Goal: Use online tool/utility: Utilize a website feature to perform a specific function

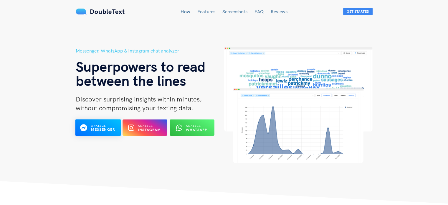
click at [108, 132] on div "Analyze Messenger" at bounding box center [98, 127] width 25 height 9
click at [136, 123] on div "Analyze Instagram" at bounding box center [145, 127] width 25 height 9
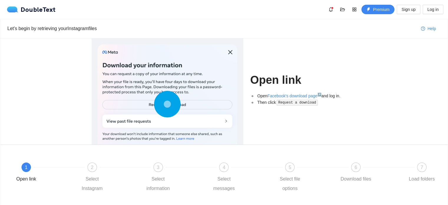
click at [162, 107] on icon at bounding box center [167, 104] width 27 height 27
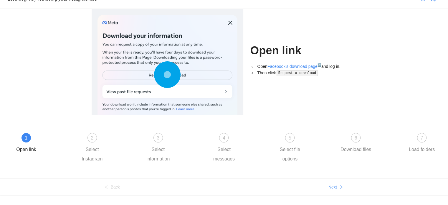
drag, startPoint x: 184, startPoint y: 89, endPoint x: 126, endPoint y: 123, distance: 67.3
click at [179, 93] on div at bounding box center [168, 76] width 140 height 122
click at [95, 142] on div "2 Select Instagram" at bounding box center [108, 148] width 66 height 31
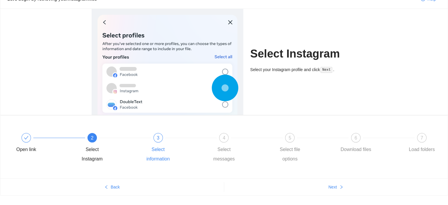
click at [157, 139] on span "3" at bounding box center [158, 137] width 3 height 5
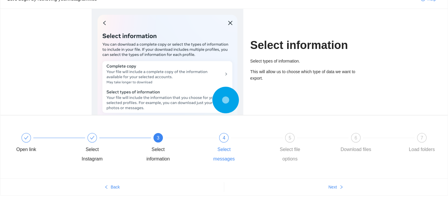
click at [222, 139] on div "4" at bounding box center [223, 137] width 9 height 9
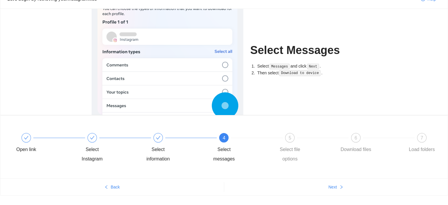
scroll to position [42, 0]
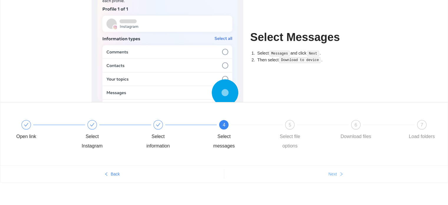
click at [340, 174] on icon "right" at bounding box center [342, 174] width 4 height 4
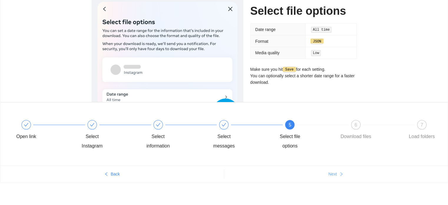
click at [325, 172] on button "Next" at bounding box center [336, 173] width 224 height 9
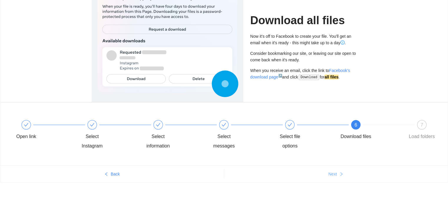
click at [325, 172] on button "Next" at bounding box center [336, 173] width 224 height 9
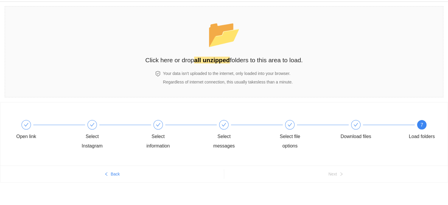
scroll to position [0, 0]
